Goal: Use online tool/utility: Utilize a website feature to perform a specific function

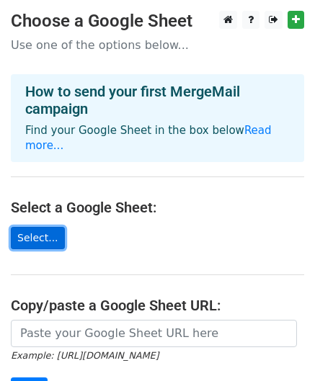
click at [40, 227] on link "Select..." at bounding box center [38, 238] width 54 height 22
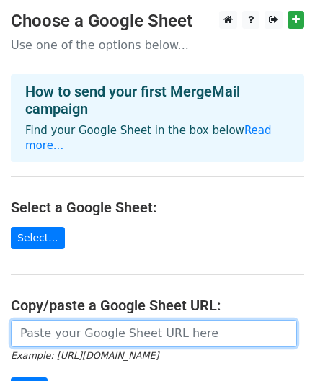
click at [65, 322] on input "url" at bounding box center [154, 333] width 286 height 27
paste input "[URL][DOMAIN_NAME]"
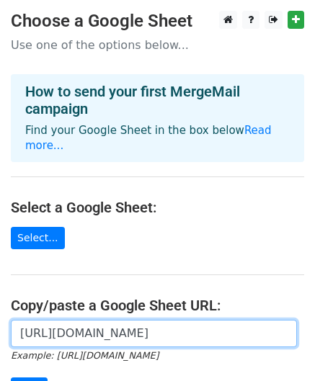
click at [65, 322] on input "[URL][DOMAIN_NAME]" at bounding box center [154, 333] width 286 height 27
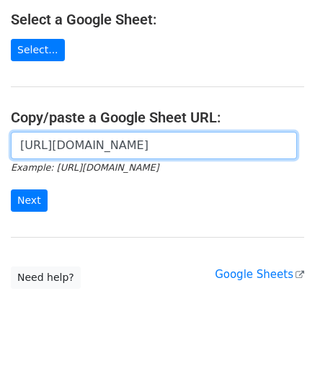
scroll to position [193, 0]
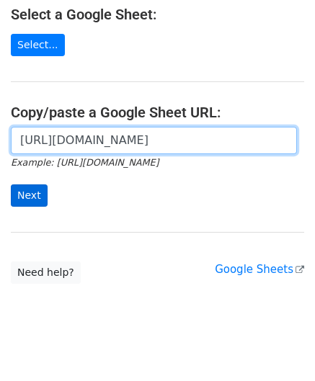
type input "[URL][DOMAIN_NAME]"
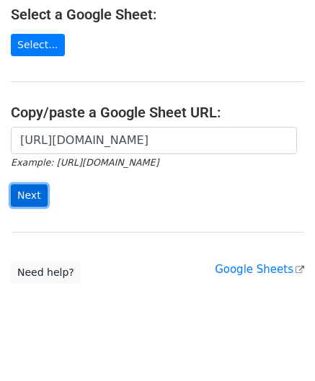
click at [32, 184] on input "Next" at bounding box center [29, 195] width 37 height 22
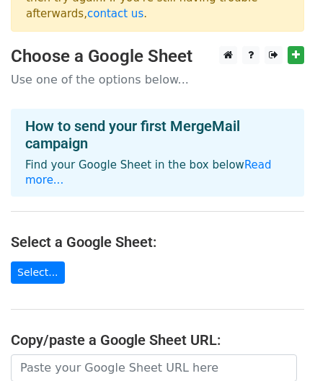
scroll to position [286, 0]
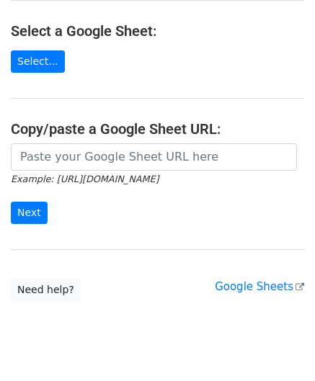
drag, startPoint x: 45, startPoint y: 106, endPoint x: 43, endPoint y: 127, distance: 20.9
click at [43, 127] on main "× The file you're trying to use is not a valid Google Sheet. Please go to your …" at bounding box center [157, 11] width 315 height 580
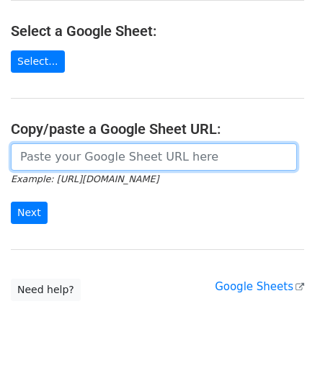
click at [43, 143] on input "url" at bounding box center [154, 156] width 286 height 27
paste input "https://docs.google.com/spreadsheets/d/1nwtbtGJKIxwLqudoYhKlO7dq8H9fxWwn/edit?p…"
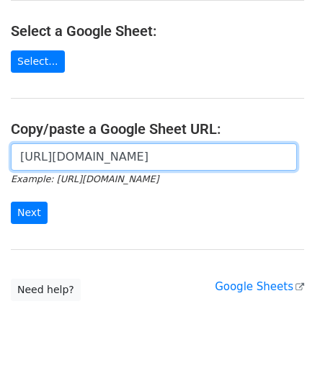
scroll to position [0, 384]
type input "[URL][DOMAIN_NAME]"
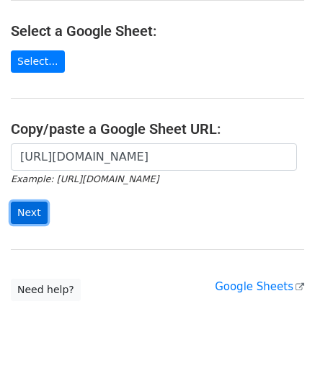
click at [17, 202] on input "Next" at bounding box center [29, 213] width 37 height 22
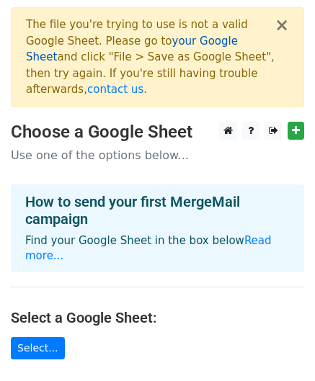
click at [145, 42] on link "your Google Sheet" at bounding box center [132, 50] width 212 height 30
